Goal: Task Accomplishment & Management: Use online tool/utility

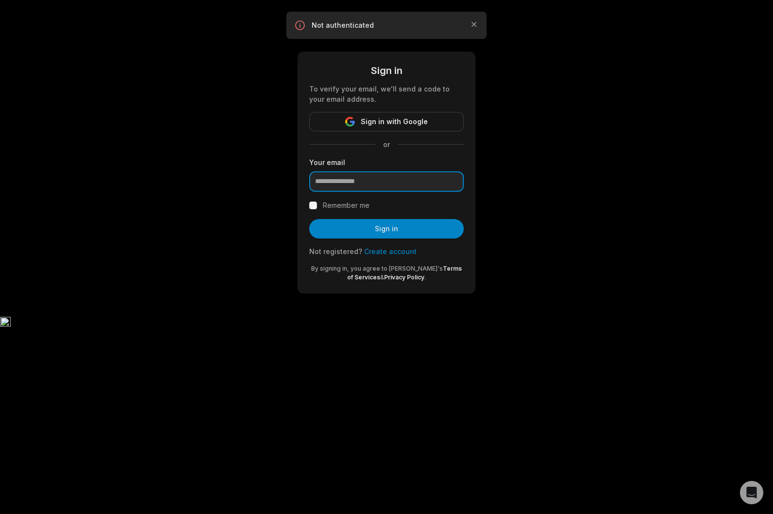
click at [365, 179] on input "email" at bounding box center [386, 181] width 155 height 20
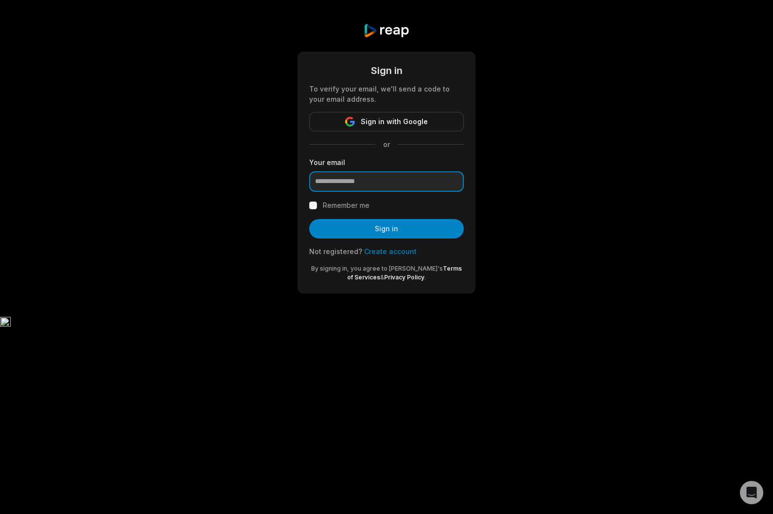
click at [404, 178] on input "email" at bounding box center [386, 181] width 155 height 20
click at [0, 414] on com-1password-button at bounding box center [0, 414] width 0 height 0
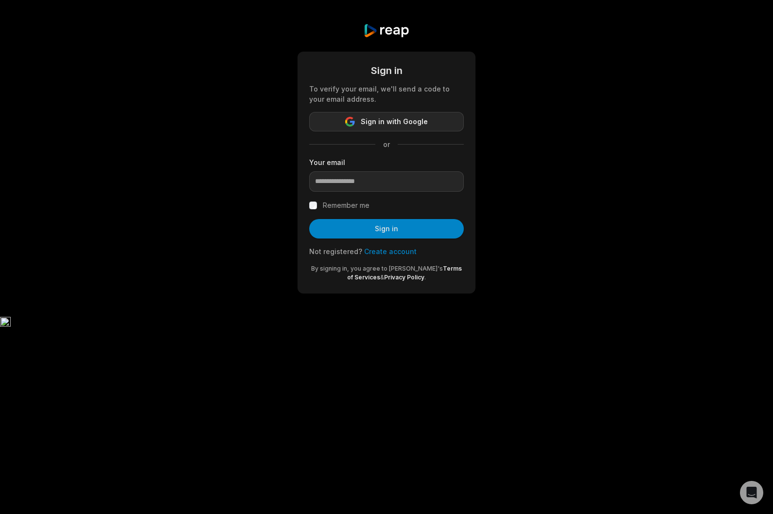
click at [379, 113] on button "Sign in with Google" at bounding box center [386, 121] width 155 height 19
click at [380, 120] on span "Sign in with Google" at bounding box center [394, 122] width 67 height 12
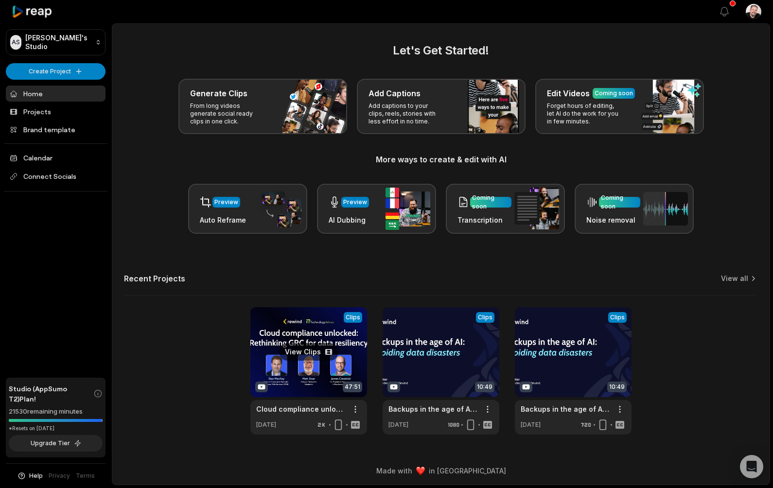
click at [323, 331] on link at bounding box center [308, 370] width 117 height 127
